Goal: Task Accomplishment & Management: Manage account settings

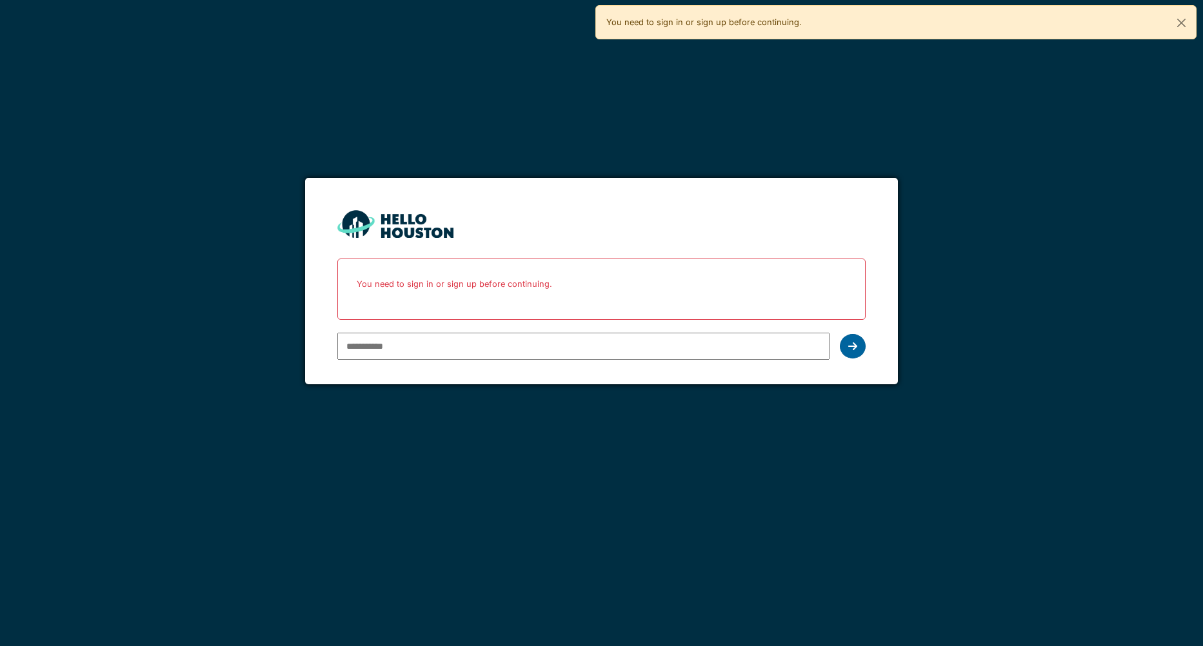
type input "**********"
click at [852, 348] on icon at bounding box center [852, 346] width 9 height 10
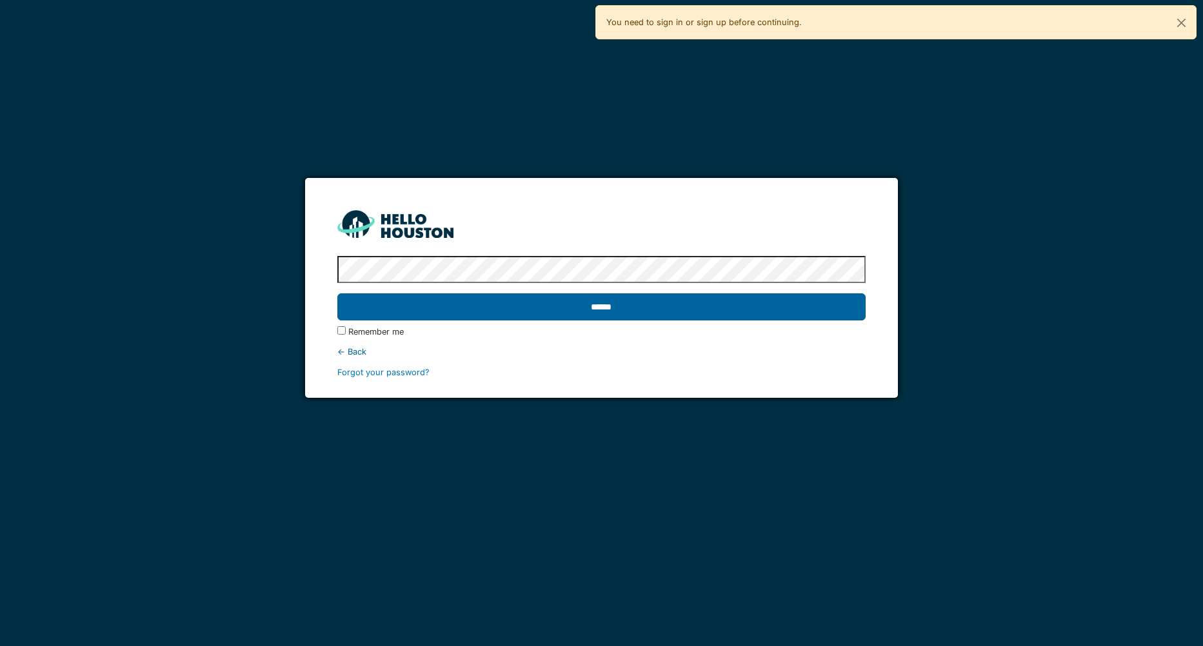
click at [656, 317] on input "******" at bounding box center [601, 306] width 529 height 27
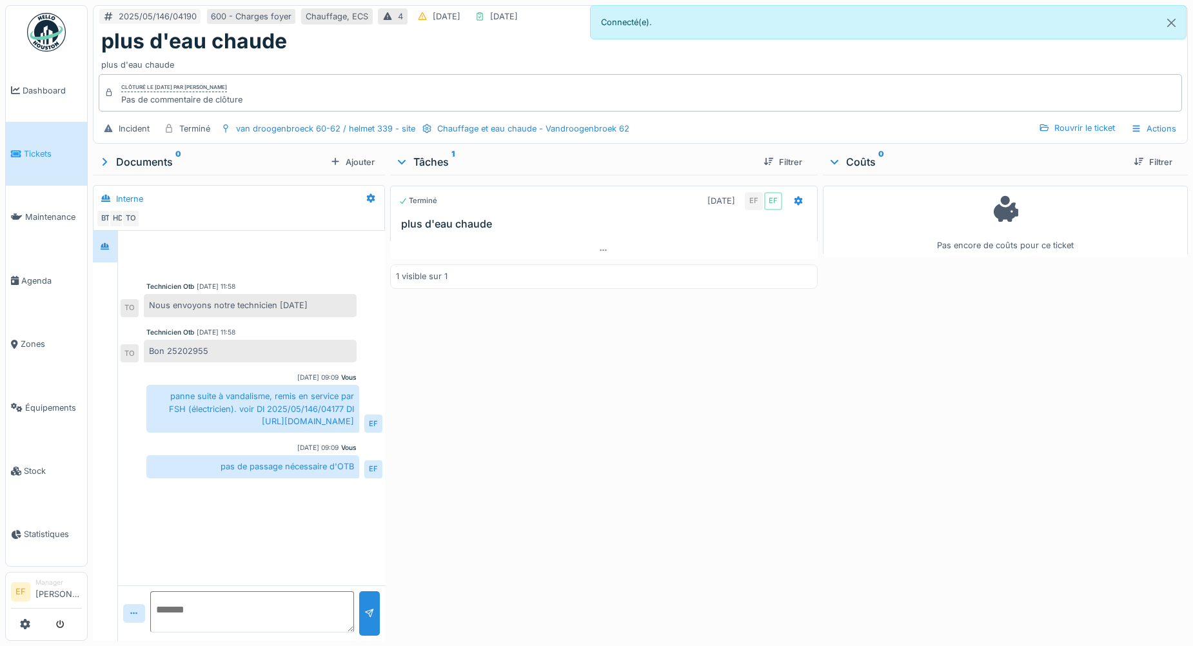
click at [1181, 28] on body "Dashboard Tickets Maintenance Agenda Zones Équipements Stock Statistiques EF Ma…" at bounding box center [596, 323] width 1193 height 646
click at [1172, 21] on button "Close" at bounding box center [1171, 23] width 29 height 34
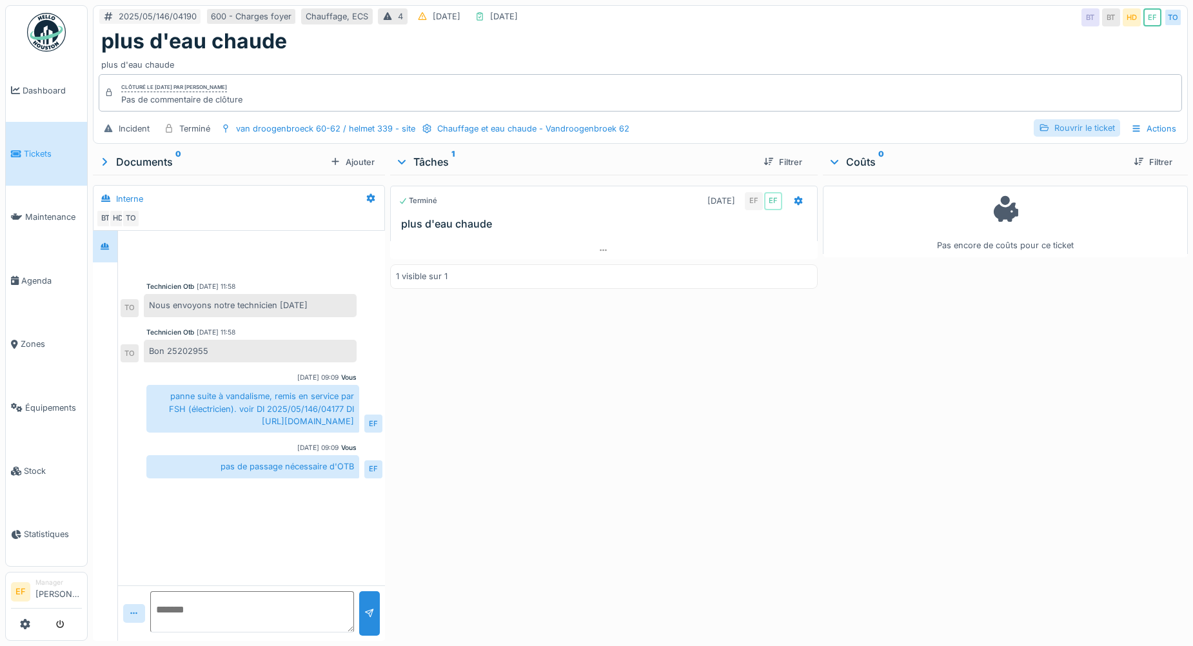
click at [1065, 129] on div "Rouvrir le ticket" at bounding box center [1077, 127] width 86 height 17
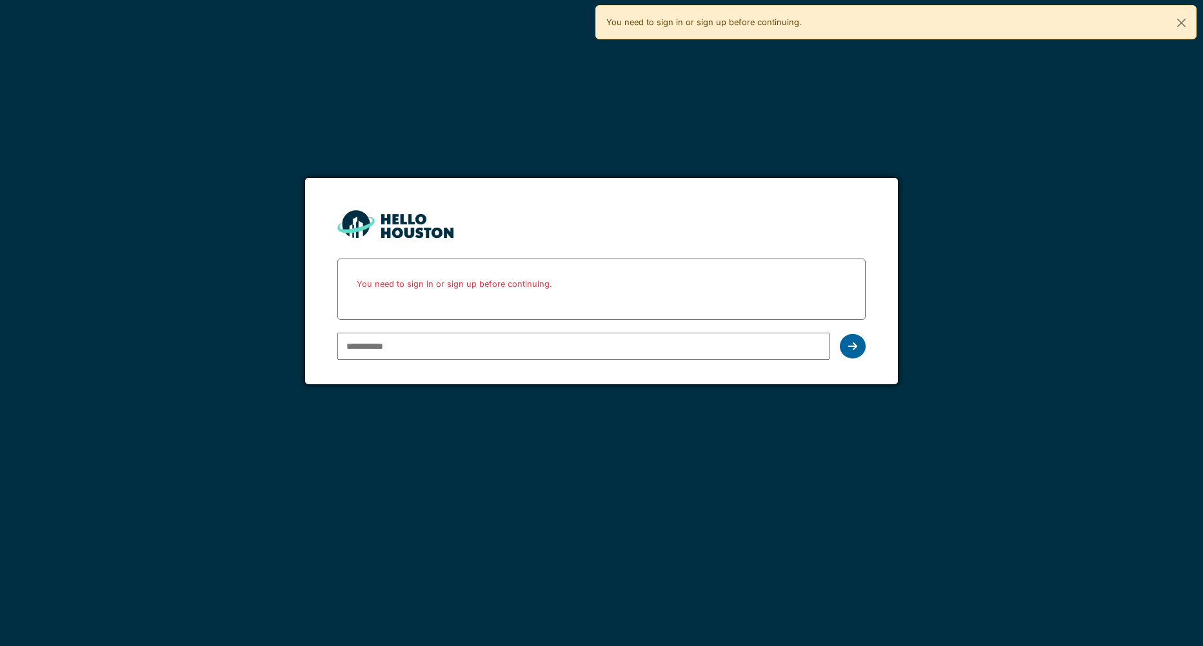
type input "**********"
click at [851, 343] on icon at bounding box center [852, 346] width 9 height 10
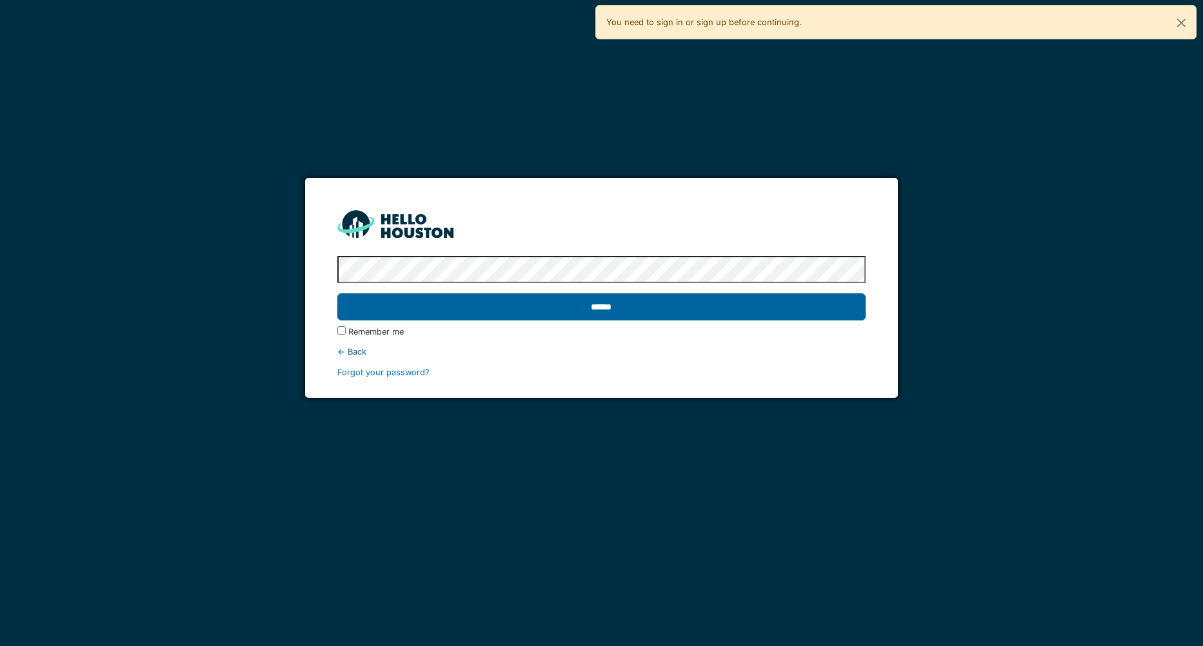
click at [569, 303] on input "******" at bounding box center [601, 306] width 529 height 27
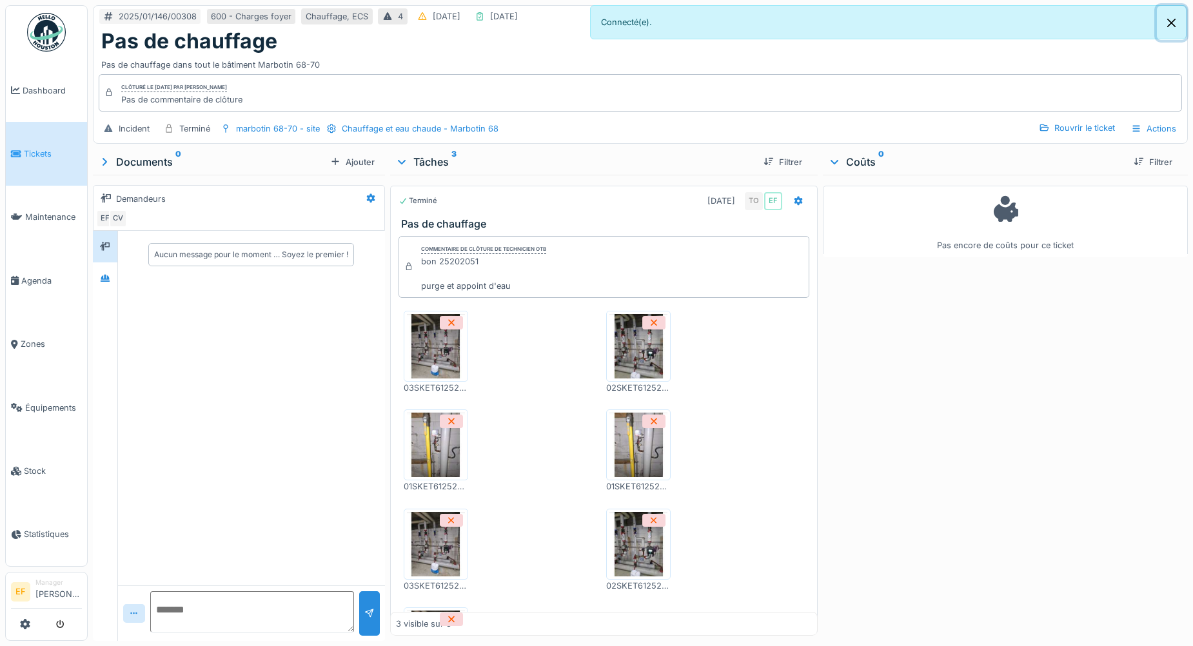
click at [1175, 23] on button "Close" at bounding box center [1171, 23] width 29 height 34
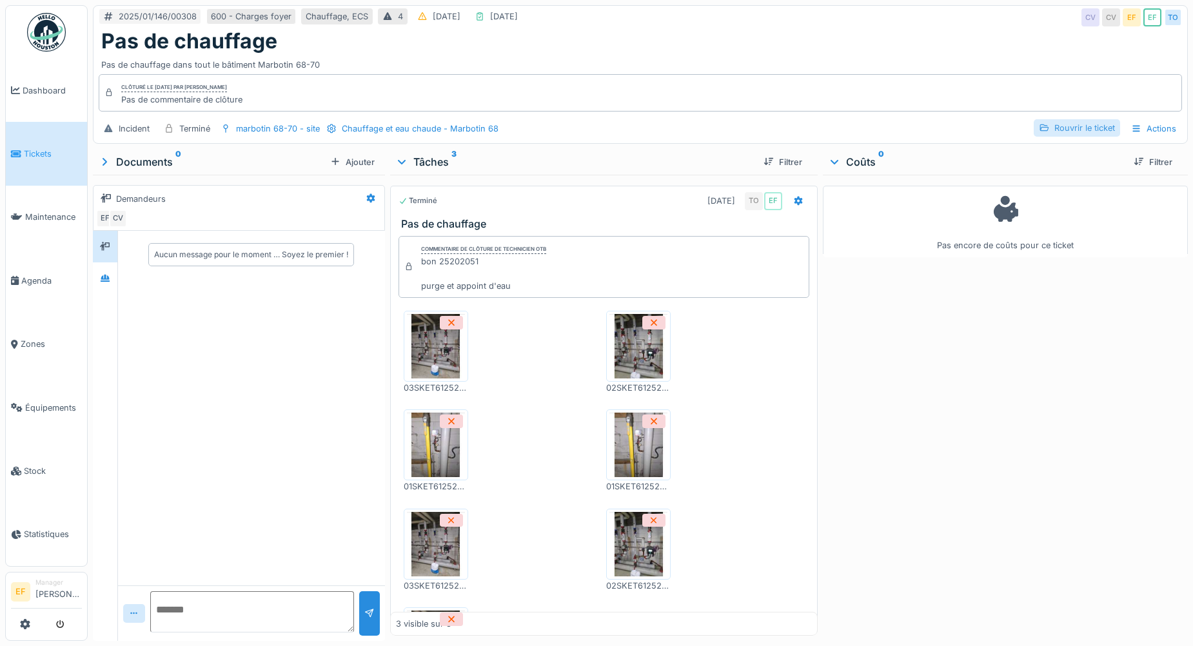
click at [1088, 124] on div "Rouvrir le ticket" at bounding box center [1077, 127] width 86 height 17
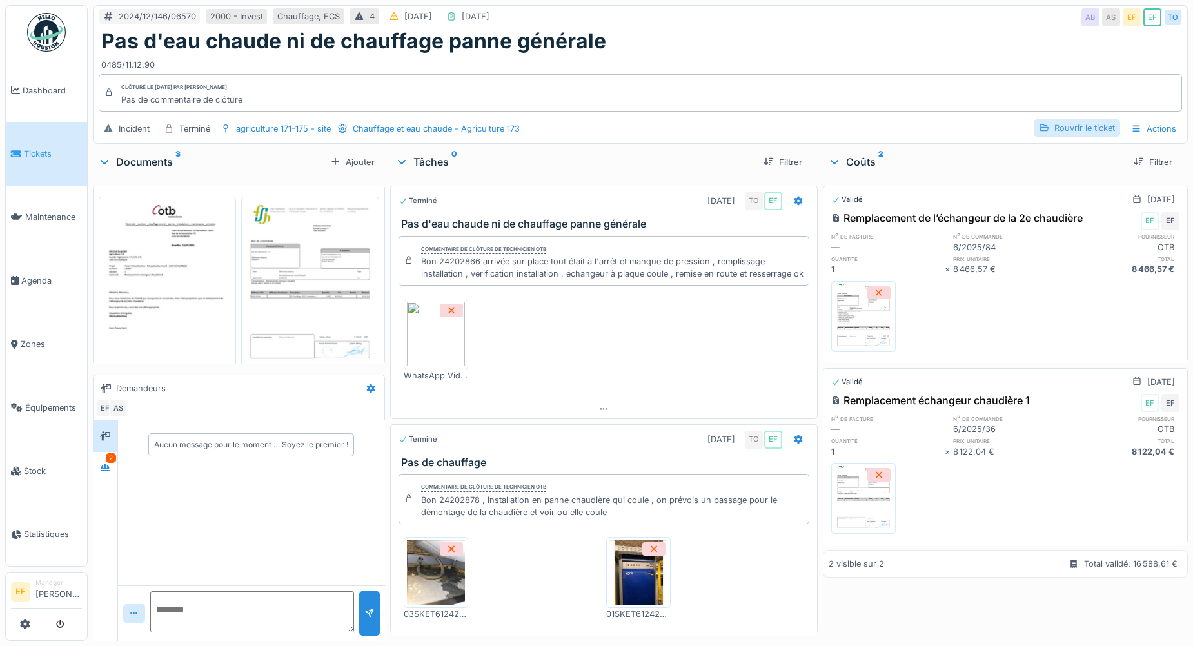
click at [1082, 130] on div "Rouvrir le ticket" at bounding box center [1077, 127] width 86 height 17
click at [94, 587] on div "2" at bounding box center [105, 530] width 25 height 221
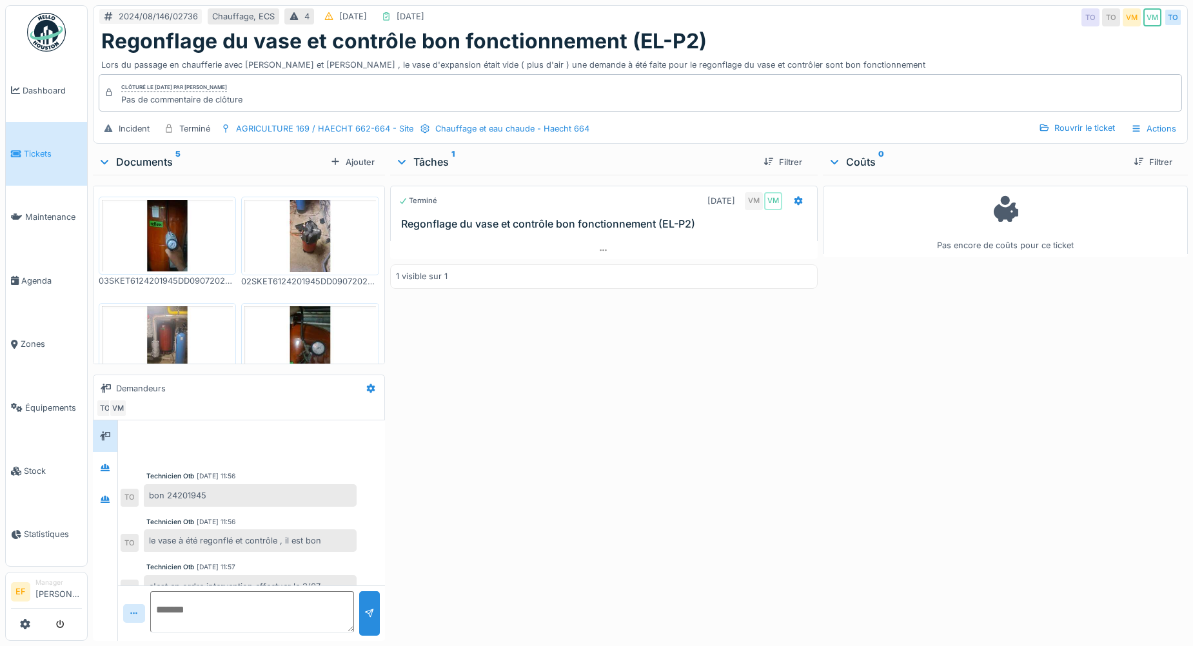
scroll to position [121, 0]
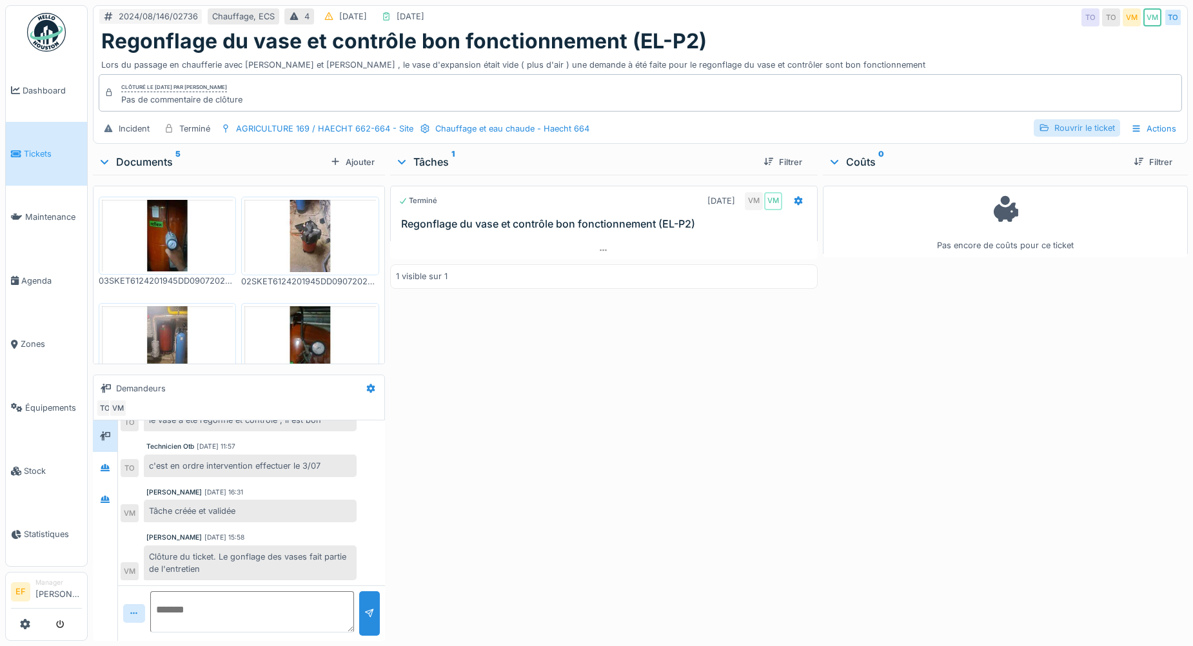
click at [1108, 122] on div "Rouvrir le ticket" at bounding box center [1077, 127] width 86 height 17
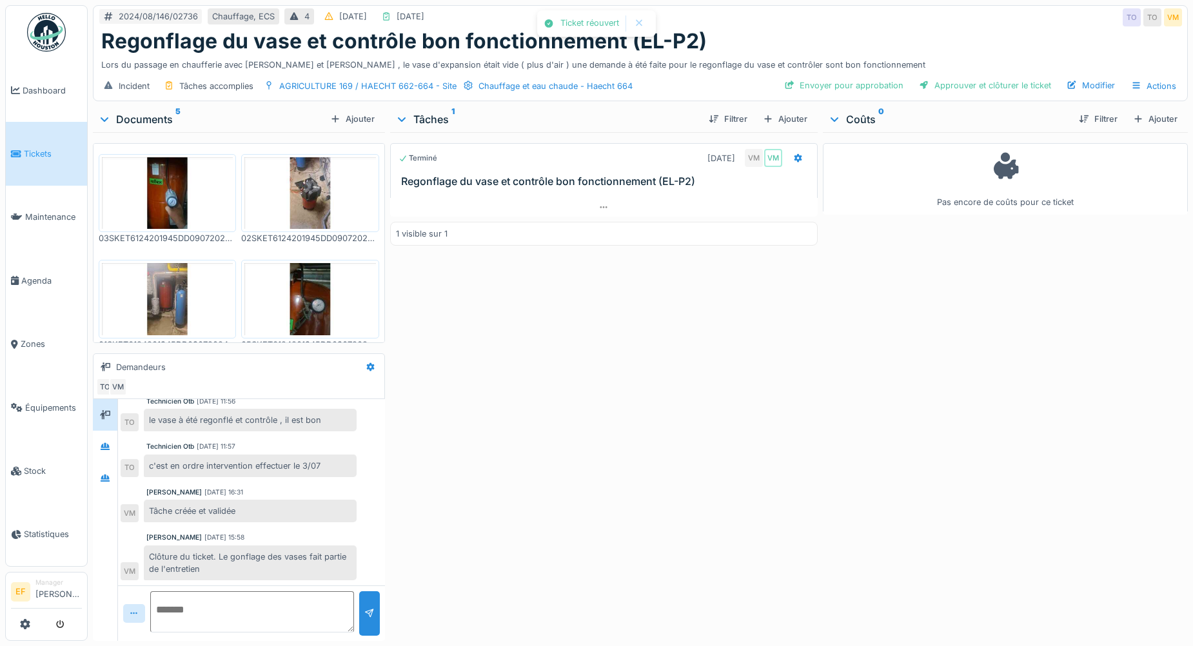
scroll to position [100, 0]
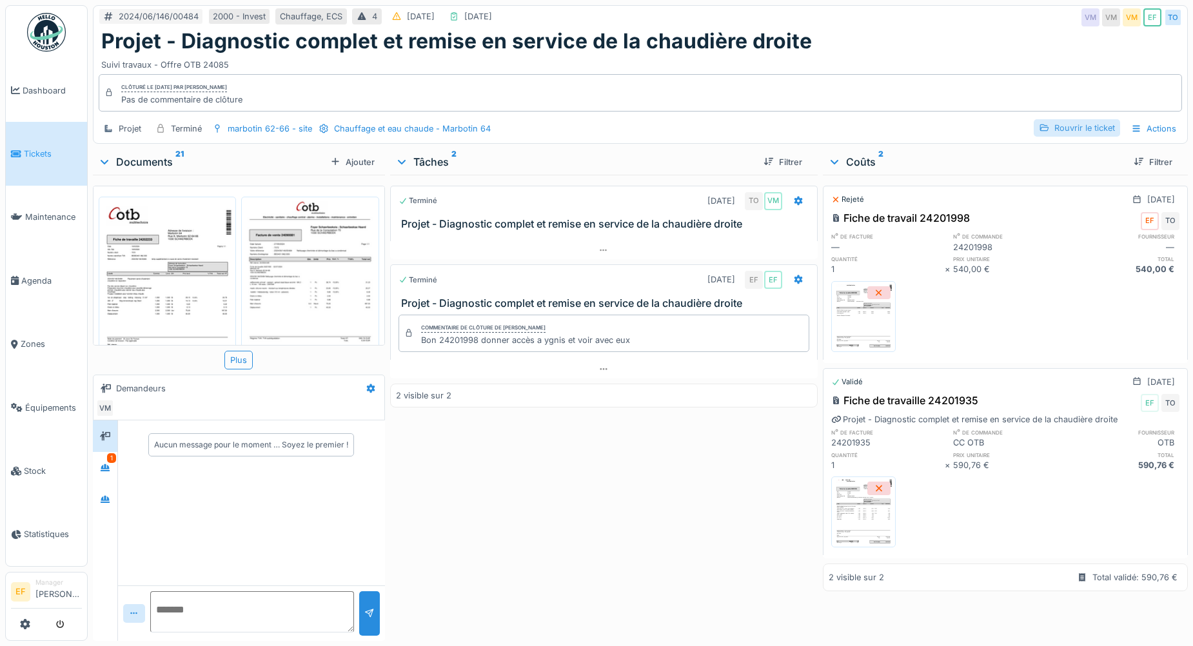
click at [1056, 129] on div "Rouvrir le ticket" at bounding box center [1077, 127] width 86 height 17
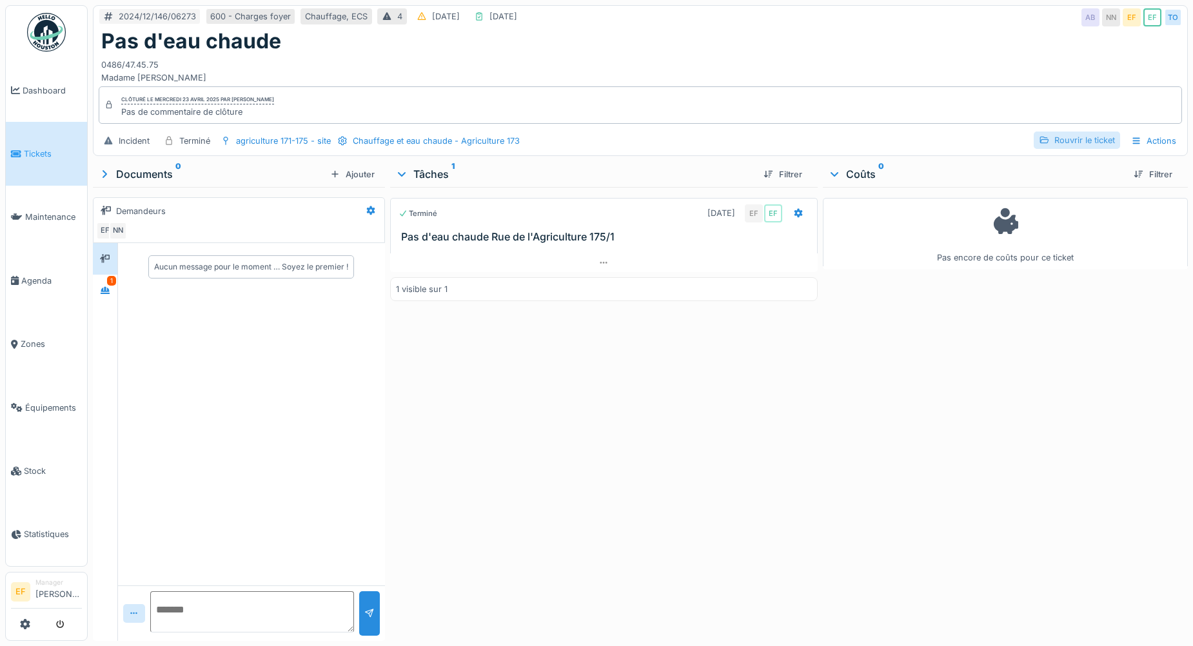
click at [1066, 137] on div "Rouvrir le ticket" at bounding box center [1077, 140] width 86 height 17
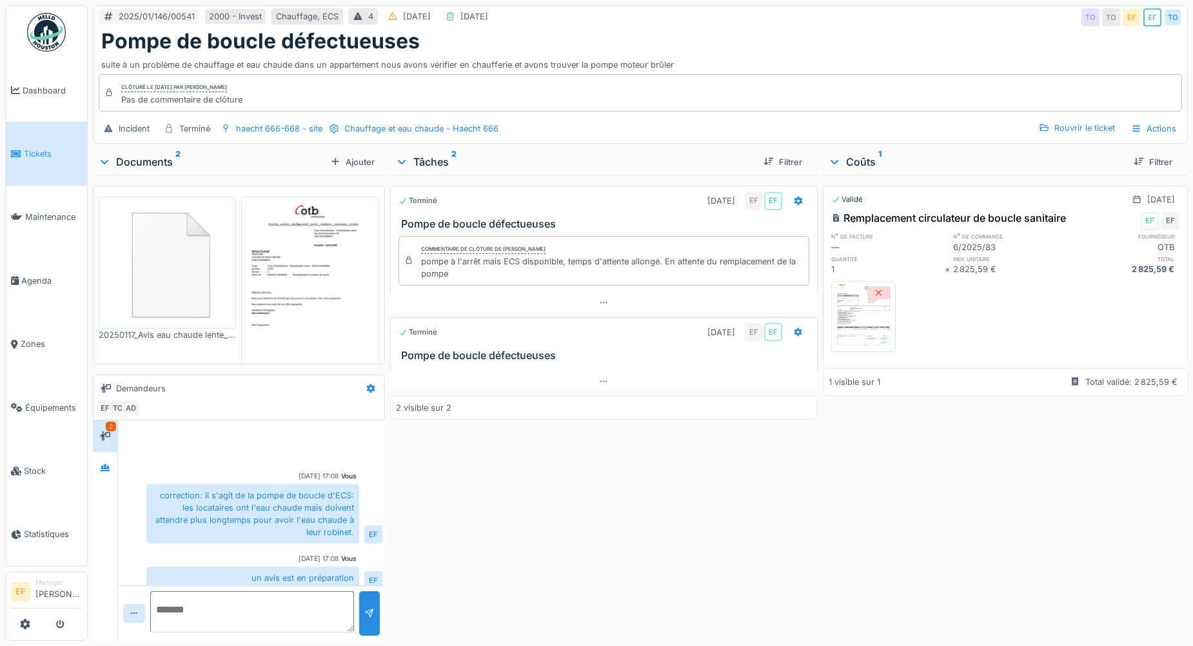
scroll to position [423, 0]
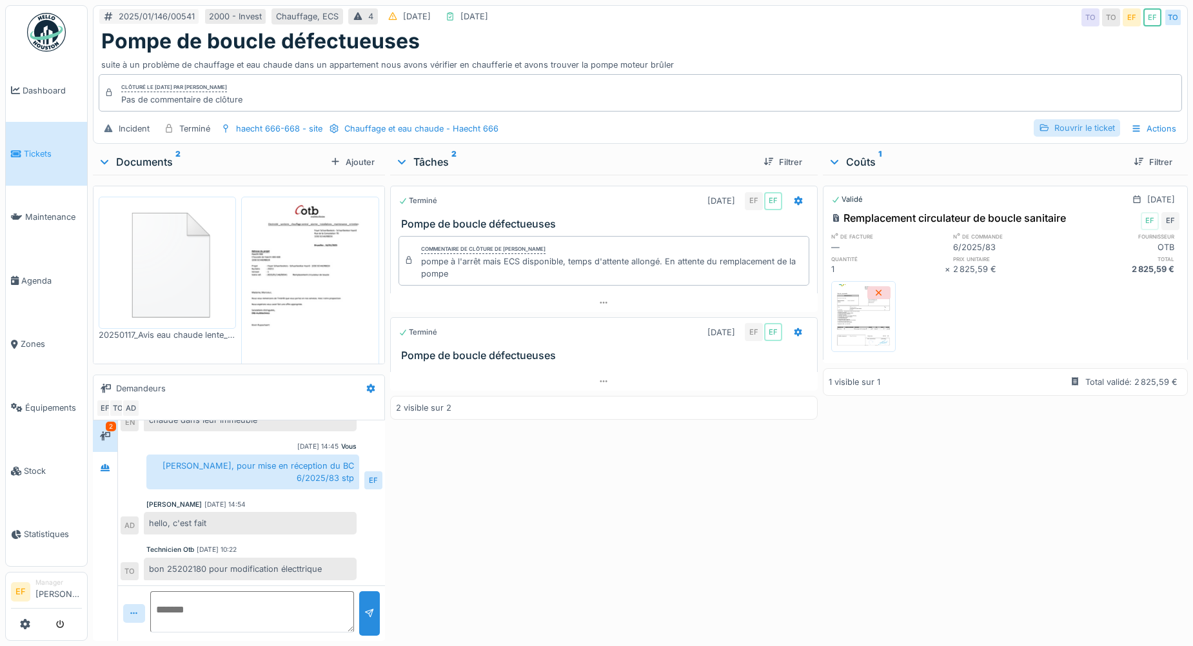
click at [1051, 130] on div "Rouvrir le ticket" at bounding box center [1077, 127] width 86 height 17
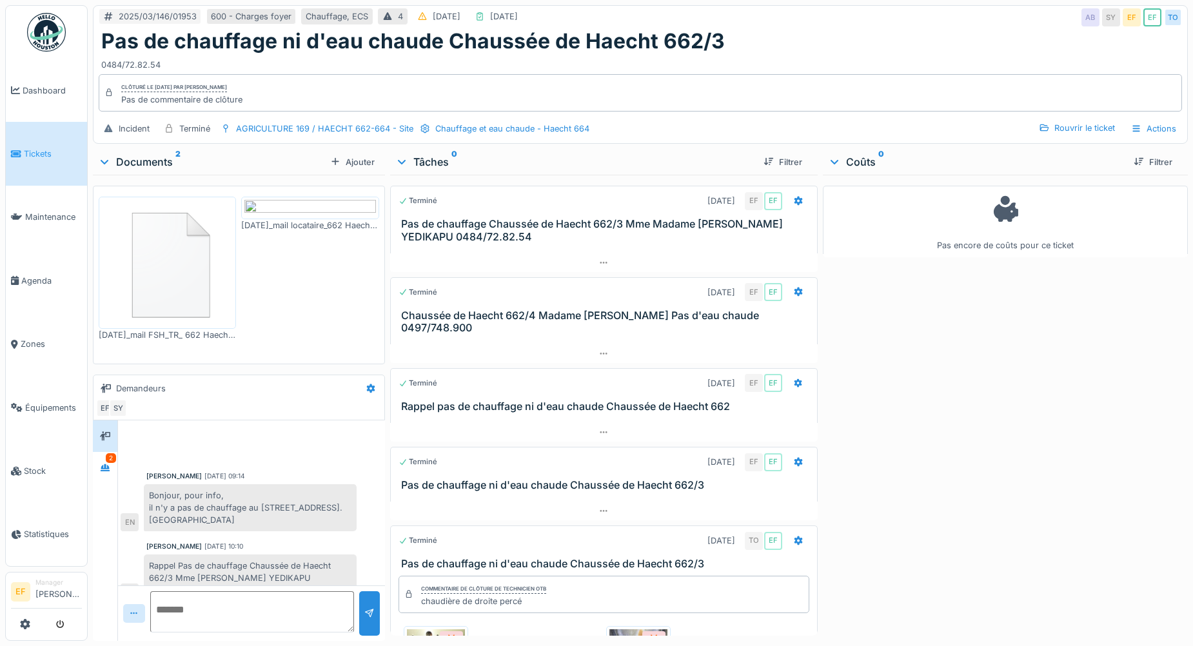
scroll to position [394, 0]
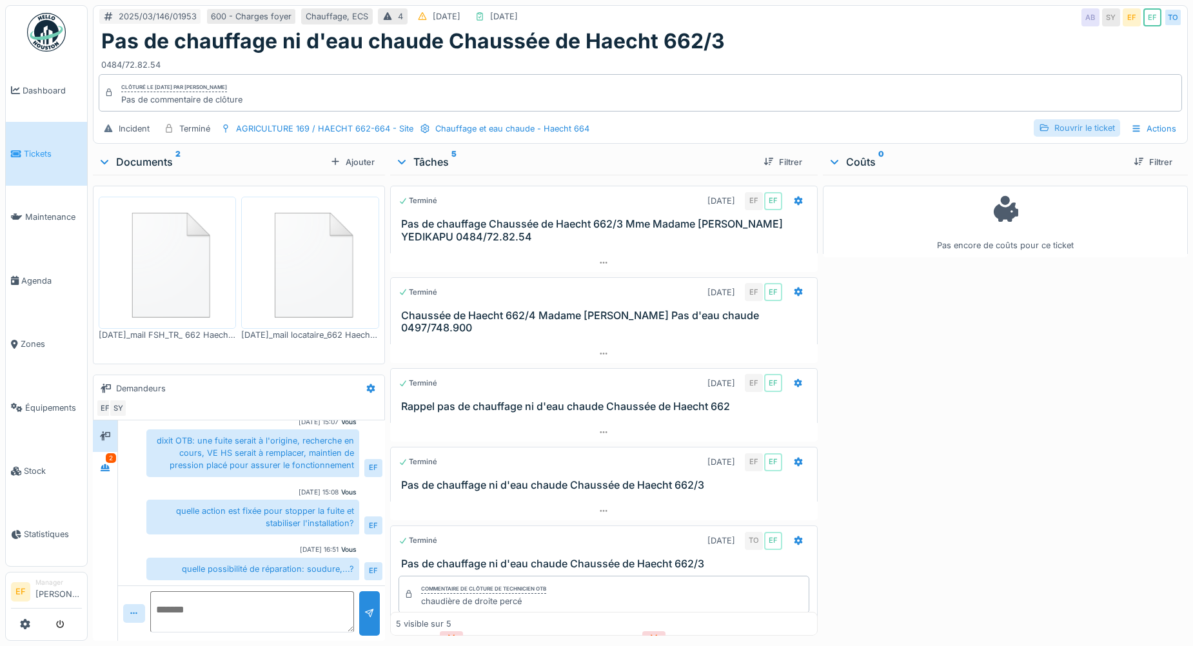
click at [1054, 126] on div "Rouvrir le ticket" at bounding box center [1077, 127] width 86 height 17
